Goal: Task Accomplishment & Management: Use online tool/utility

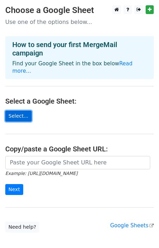
click at [26, 111] on link "Select..." at bounding box center [18, 116] width 26 height 11
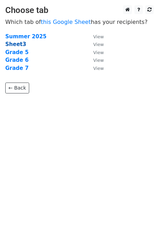
click at [16, 44] on strong "Sheet3" at bounding box center [15, 44] width 21 height 6
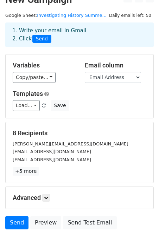
scroll to position [12, 0]
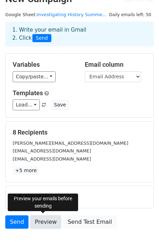
click at [46, 219] on link "Preview" at bounding box center [45, 222] width 31 height 13
click at [39, 220] on link "Preview" at bounding box center [45, 222] width 31 height 13
click at [41, 220] on link "Preview" at bounding box center [45, 222] width 31 height 13
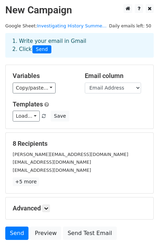
scroll to position [0, 0]
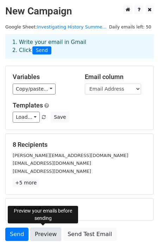
click at [41, 228] on link "Preview" at bounding box center [45, 234] width 31 height 13
click at [44, 231] on link "Preview" at bounding box center [45, 234] width 31 height 13
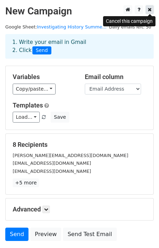
click at [150, 11] on icon at bounding box center [150, 9] width 4 height 5
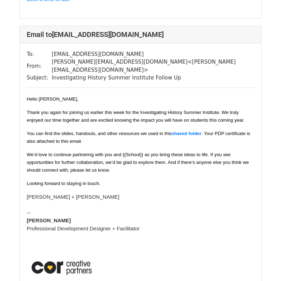
scroll to position [394, 0]
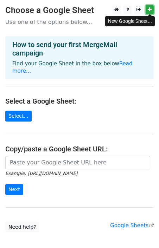
click at [150, 11] on icon at bounding box center [150, 9] width 4 height 5
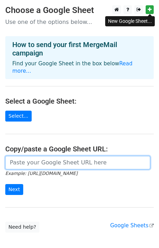
click at [53, 158] on input "url" at bounding box center [77, 162] width 145 height 13
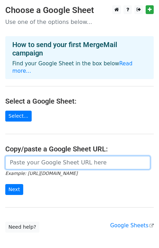
paste input "[URL][DOMAIN_NAME]"
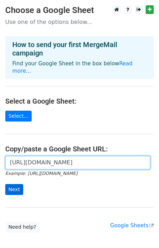
type input "[URL][DOMAIN_NAME]"
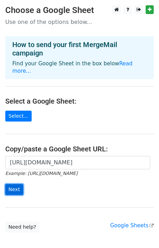
click at [15, 184] on input "Next" at bounding box center [14, 189] width 18 height 11
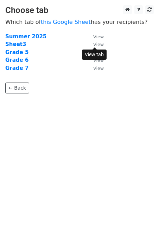
click at [98, 43] on small "View" at bounding box center [98, 44] width 11 height 5
click at [16, 43] on strong "Sheet3" at bounding box center [15, 44] width 21 height 6
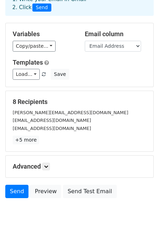
scroll to position [50, 0]
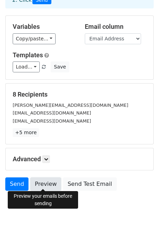
click at [42, 184] on link "Preview" at bounding box center [45, 184] width 31 height 13
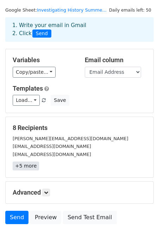
scroll to position [0, 0]
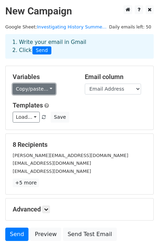
click at [41, 90] on link "Copy/paste..." at bounding box center [34, 89] width 43 height 11
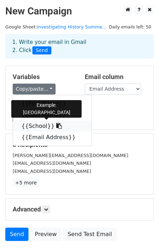
click at [35, 128] on link "{{School}}" at bounding box center [52, 126] width 78 height 11
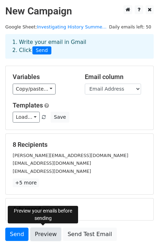
click at [48, 231] on link "Preview" at bounding box center [45, 234] width 31 height 13
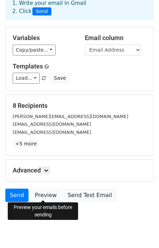
scroll to position [50, 0]
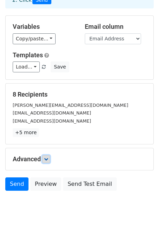
click at [47, 159] on icon at bounding box center [46, 159] width 4 height 4
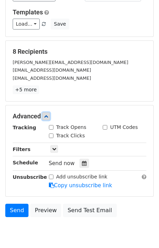
scroll to position [119, 0]
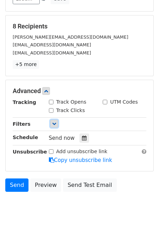
click at [54, 120] on link at bounding box center [54, 124] width 8 height 8
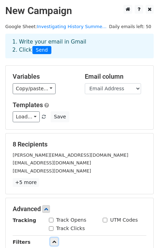
scroll to position [0, 0]
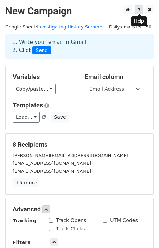
click at [138, 9] on icon at bounding box center [139, 9] width 3 height 5
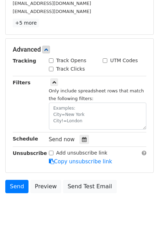
scroll to position [162, 0]
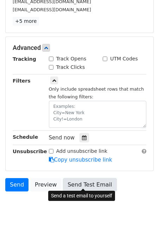
click at [83, 185] on link "Send Test Email" at bounding box center [89, 184] width 53 height 13
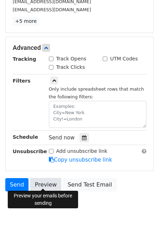
click at [45, 181] on link "Preview" at bounding box center [45, 184] width 31 height 13
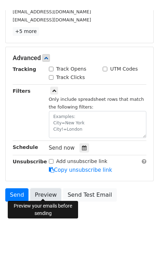
scroll to position [142, 0]
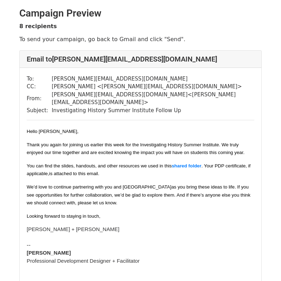
click at [151, 30] on div "8 recipients To send your campaign, go back to Gmail and click "Send"." at bounding box center [140, 33] width 253 height 20
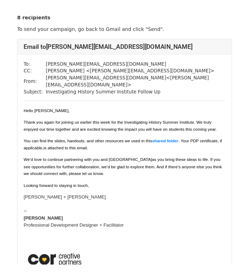
scroll to position [41, 0]
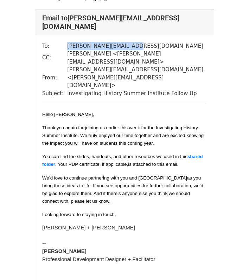
drag, startPoint x: 128, startPoint y: 36, endPoint x: 64, endPoint y: 36, distance: 63.7
click at [64, 42] on tr "To: [PERSON_NAME][EMAIL_ADDRESS][DOMAIN_NAME]" at bounding box center [124, 46] width 165 height 8
copy tr "[PERSON_NAME][EMAIL_ADDRESS][DOMAIN_NAME]"
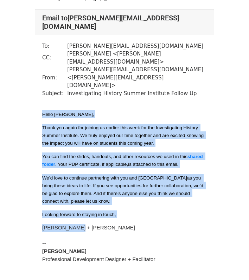
drag, startPoint x: 77, startPoint y: 204, endPoint x: 41, endPoint y: 83, distance: 125.8
click at [41, 83] on div "To: [PERSON_NAME][EMAIL_ADDRESS][DOMAIN_NAME] CC: [PERSON_NAME] < [PERSON_NAME]…" at bounding box center [124, 227] width 179 height 385
copy div "Hello [PERSON_NAME], Thank you again for joining us earlier this week for the I…"
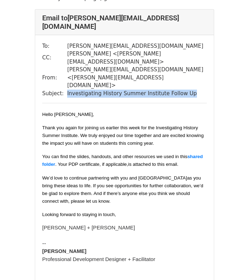
drag, startPoint x: 65, startPoint y: 69, endPoint x: 202, endPoint y: 72, distance: 136.8
click at [202, 90] on td "Investigating History Summer Institute Follow Up" at bounding box center [137, 94] width 140 height 8
copy td "Investigating History Summer Institute Follow Up"
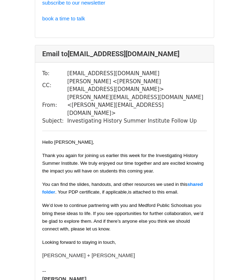
scroll to position [448, 0]
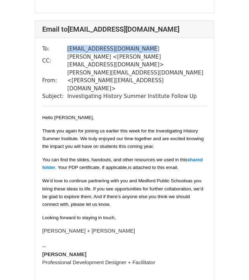
drag, startPoint x: 66, startPoint y: 26, endPoint x: 145, endPoint y: 26, distance: 78.8
click at [145, 45] on td "[EMAIL_ADDRESS][DOMAIN_NAME]" at bounding box center [137, 49] width 140 height 8
copy td "[EMAIL_ADDRESS][DOMAIN_NAME]"
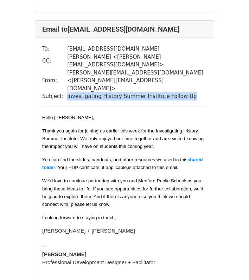
drag, startPoint x: 65, startPoint y: 57, endPoint x: 192, endPoint y: 59, distance: 127.0
click at [192, 92] on td "Investigating History Summer Institute Follow Up" at bounding box center [137, 96] width 140 height 8
copy td "Investigating History Summer Institute Follow Up"
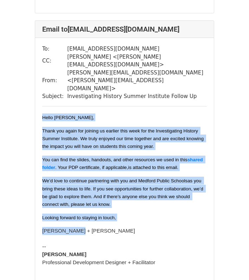
drag, startPoint x: 76, startPoint y: 192, endPoint x: 40, endPoint y: 78, distance: 120.0
click at [40, 78] on div "To: [EMAIL_ADDRESS][DOMAIN_NAME] CC: [PERSON_NAME] < [PERSON_NAME][EMAIL_ADDRES…" at bounding box center [124, 230] width 179 height 385
copy div "Hello [PERSON_NAME], Thank you again for joining us earlier this week for the I…"
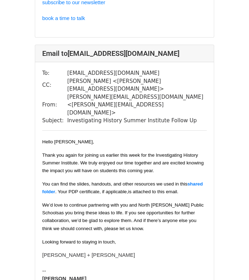
scroll to position [831, 0]
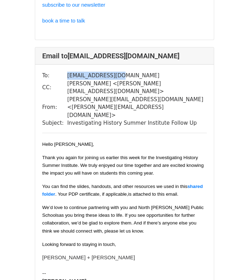
drag, startPoint x: 66, startPoint y: 36, endPoint x: 117, endPoint y: 36, distance: 50.6
click at [117, 72] on td "[EMAIL_ADDRESS][DOMAIN_NAME]" at bounding box center [137, 76] width 140 height 8
copy td "[EMAIL_ADDRESS][DOMAIN_NAME]"
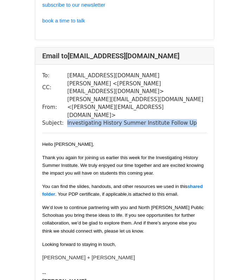
drag, startPoint x: 183, startPoint y: 69, endPoint x: 64, endPoint y: 70, distance: 118.2
click at [64, 119] on tr "Subject: Investigating History Summer Institute Follow Up" at bounding box center [124, 123] width 165 height 8
copy tr "Investigating History Summer Institute Follow Up"
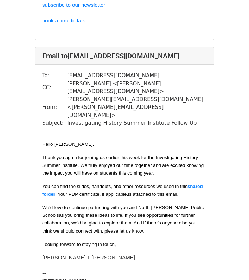
click at [76, 205] on div "Hello [PERSON_NAME], Thank you again for joining us earlier this week for the I…" at bounding box center [124, 200] width 165 height 121
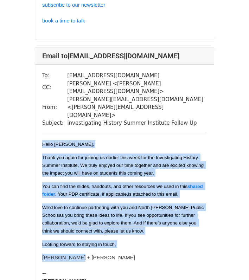
drag, startPoint x: 75, startPoint y: 203, endPoint x: 40, endPoint y: 91, distance: 117.5
click at [40, 91] on div "To: [EMAIL_ADDRESS][DOMAIN_NAME] CC: [PERSON_NAME] < [PERSON_NAME][EMAIL_ADDRES…" at bounding box center [124, 257] width 179 height 385
copy div "Hello [PERSON_NAME], Thank you again for joining us earlier this week for the I…"
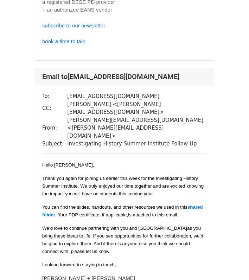
scroll to position [1221, 0]
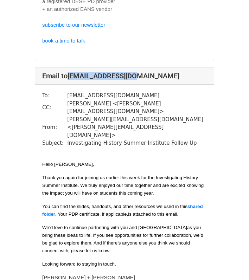
drag, startPoint x: 133, startPoint y: 23, endPoint x: 69, endPoint y: 23, distance: 64.4
click at [69, 72] on h4 "Email to [EMAIL_ADDRESS][DOMAIN_NAME]" at bounding box center [124, 76] width 165 height 8
copy h4 "[EMAIL_ADDRESS][DOMAIN_NAME]"
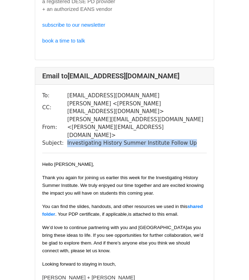
drag, startPoint x: 182, startPoint y: 73, endPoint x: 65, endPoint y: 72, distance: 116.4
click at [67, 139] on td "Investigating History Summer Institute Follow Up" at bounding box center [137, 143] width 140 height 8
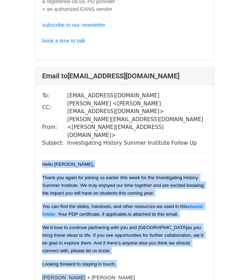
drag, startPoint x: 43, startPoint y: 95, endPoint x: 89, endPoint y: 207, distance: 121.4
click at [89, 207] on div "Hello [PERSON_NAME], Thank you again for joining us earlier this week for the I…" at bounding box center [124, 220] width 165 height 121
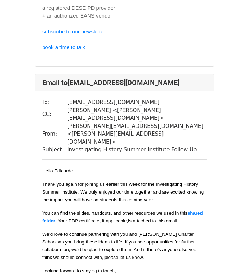
scroll to position [1628, 0]
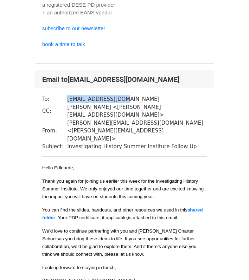
drag, startPoint x: 65, startPoint y: 30, endPoint x: 121, endPoint y: 30, distance: 55.2
click at [121, 95] on td "[EMAIL_ADDRESS][DOMAIN_NAME]" at bounding box center [137, 99] width 140 height 8
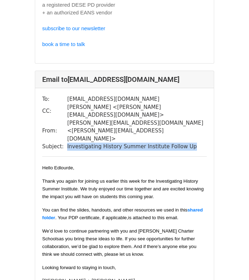
drag, startPoint x: 66, startPoint y: 61, endPoint x: 196, endPoint y: 64, distance: 129.8
click at [196, 143] on td "Investigating History Summer Institute Follow Up" at bounding box center [137, 147] width 140 height 8
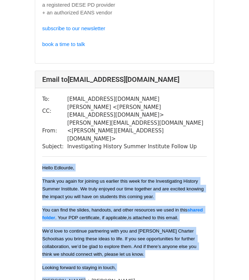
drag, startPoint x: 43, startPoint y: 83, endPoint x: 90, endPoint y: 197, distance: 123.6
click at [90, 197] on div "Hello [PERSON_NAME], Thank you again for joining us earlier this week for the I…" at bounding box center [124, 224] width 165 height 121
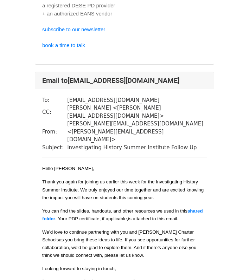
scroll to position [2038, 0]
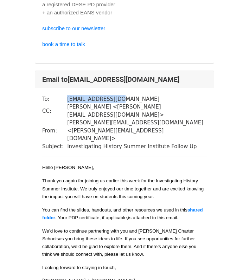
drag, startPoint x: 66, startPoint y: 13, endPoint x: 123, endPoint y: 14, distance: 57.0
click at [123, 95] on td "[EMAIL_ADDRESS][DOMAIN_NAME]" at bounding box center [137, 99] width 140 height 8
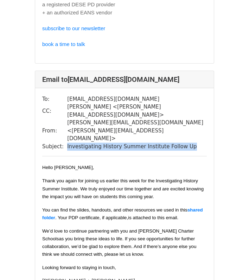
drag, startPoint x: 66, startPoint y: 45, endPoint x: 185, endPoint y: 46, distance: 119.6
click at [185, 143] on td "Investigating History Summer Institute Follow Up" at bounding box center [137, 147] width 140 height 8
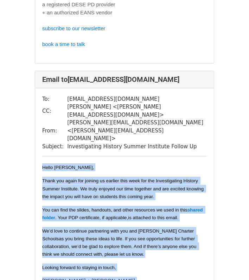
drag, startPoint x: 43, startPoint y: 66, endPoint x: 87, endPoint y: 184, distance: 126.2
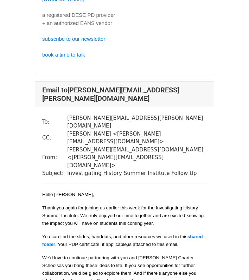
scroll to position [2440, 0]
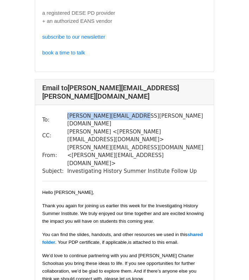
drag, startPoint x: 66, startPoint y: 7, endPoint x: 130, endPoint y: 9, distance: 63.4
click at [130, 112] on td "[PERSON_NAME][EMAIL_ADDRESS][PERSON_NAME][DOMAIN_NAME]" at bounding box center [137, 120] width 140 height 16
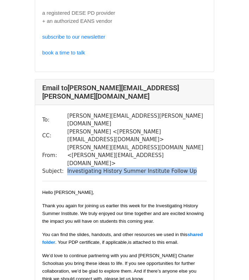
drag, startPoint x: 66, startPoint y: 39, endPoint x: 185, endPoint y: 37, distance: 119.2
click at [185, 167] on td "Investigating History Summer Institute Follow Up" at bounding box center [137, 171] width 140 height 8
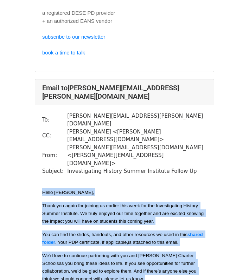
drag, startPoint x: 42, startPoint y: 59, endPoint x: 100, endPoint y: 172, distance: 126.6
click at [100, 189] on div "Hello [PERSON_NAME], Thank you again for joining us earlier this week for the I…" at bounding box center [124, 249] width 165 height 121
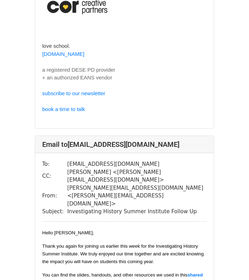
scroll to position [2811, 0]
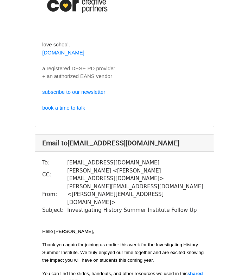
drag, startPoint x: 66, startPoint y: 39, endPoint x: 170, endPoint y: 40, distance: 103.1
click at [170, 159] on td "[EMAIL_ADDRESS][DOMAIN_NAME]" at bounding box center [137, 163] width 140 height 8
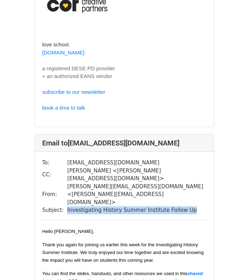
drag, startPoint x: 66, startPoint y: 70, endPoint x: 185, endPoint y: 70, distance: 118.9
click at [185, 206] on td "Investigating History Summer Institute Follow Up" at bounding box center [137, 210] width 140 height 8
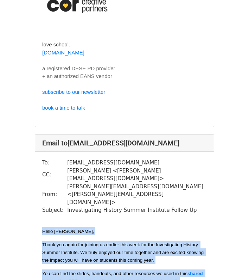
drag, startPoint x: 76, startPoint y: 205, endPoint x: 43, endPoint y: 92, distance: 117.6
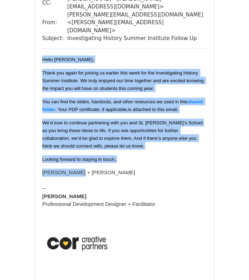
scroll to position [2991, 0]
